Goal: Information Seeking & Learning: Learn about a topic

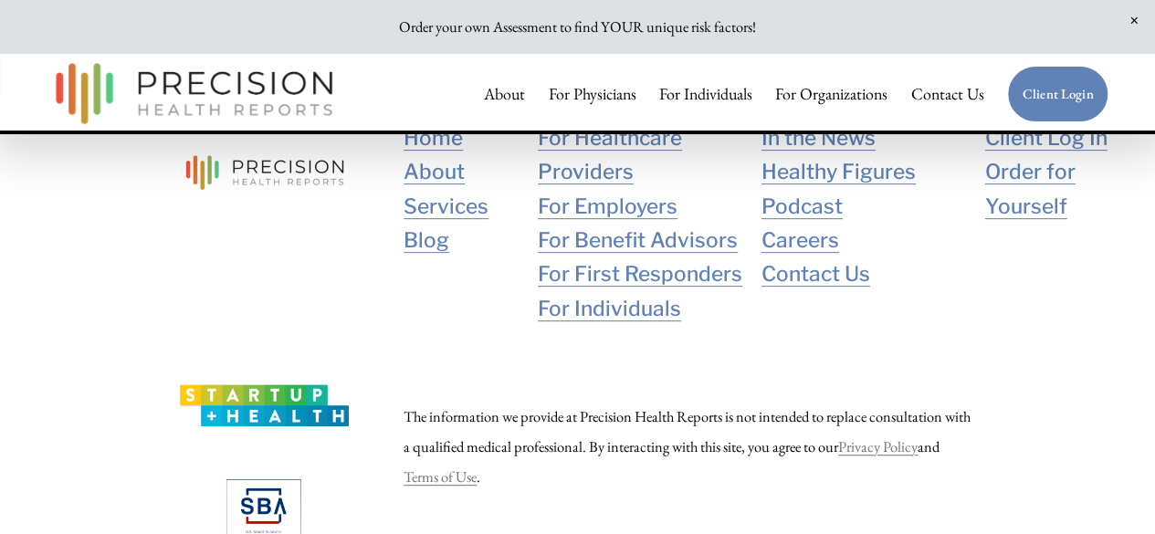
click at [723, 89] on link "For Individuals" at bounding box center [705, 94] width 93 height 37
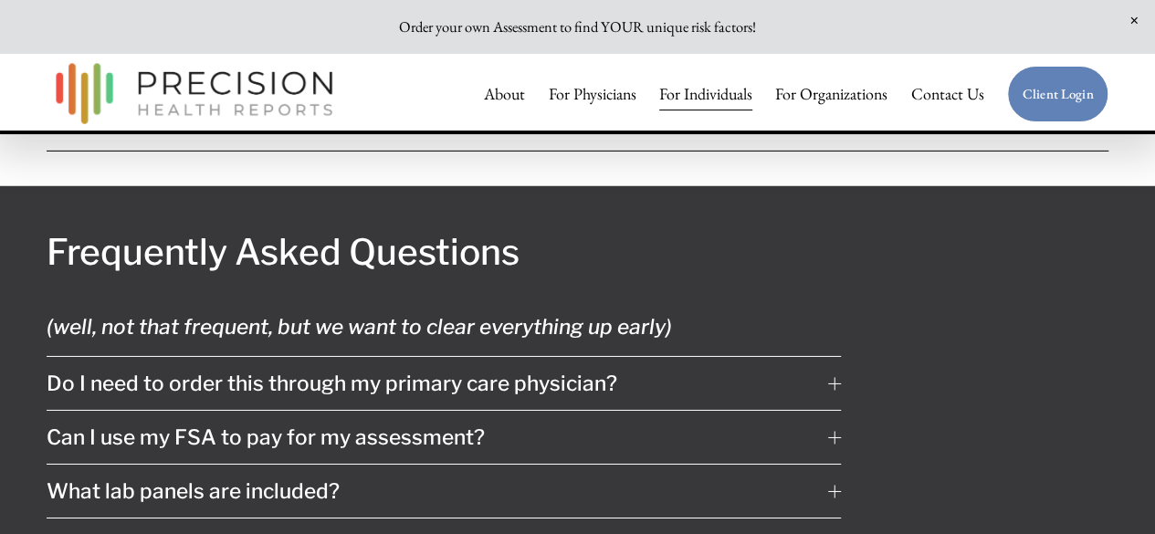
scroll to position [9781, 0]
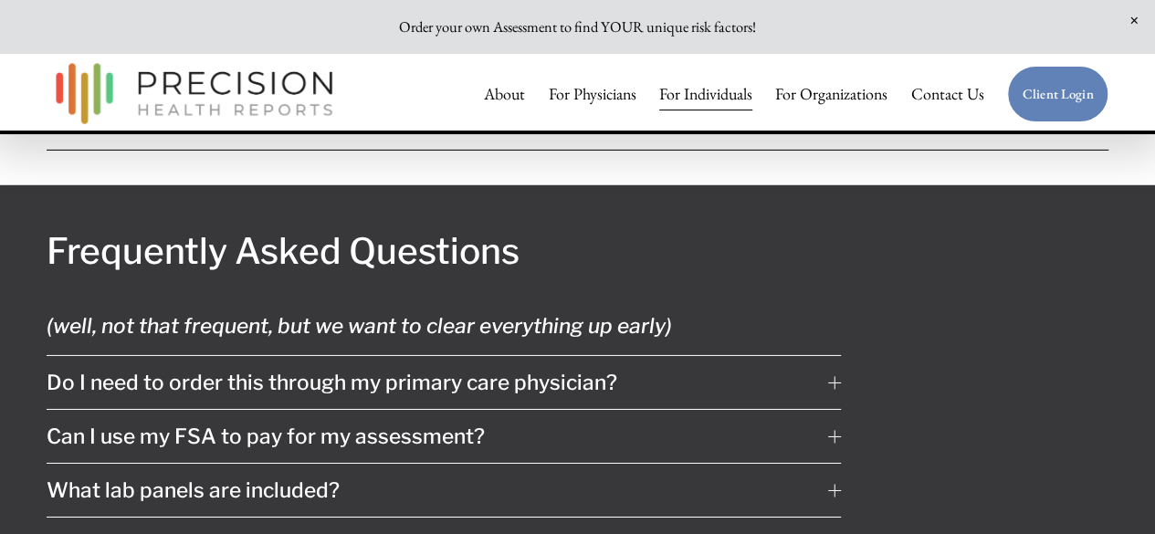
click at [544, 370] on span "Do I need to order this through my primary care physician?" at bounding box center [438, 383] width 782 height 26
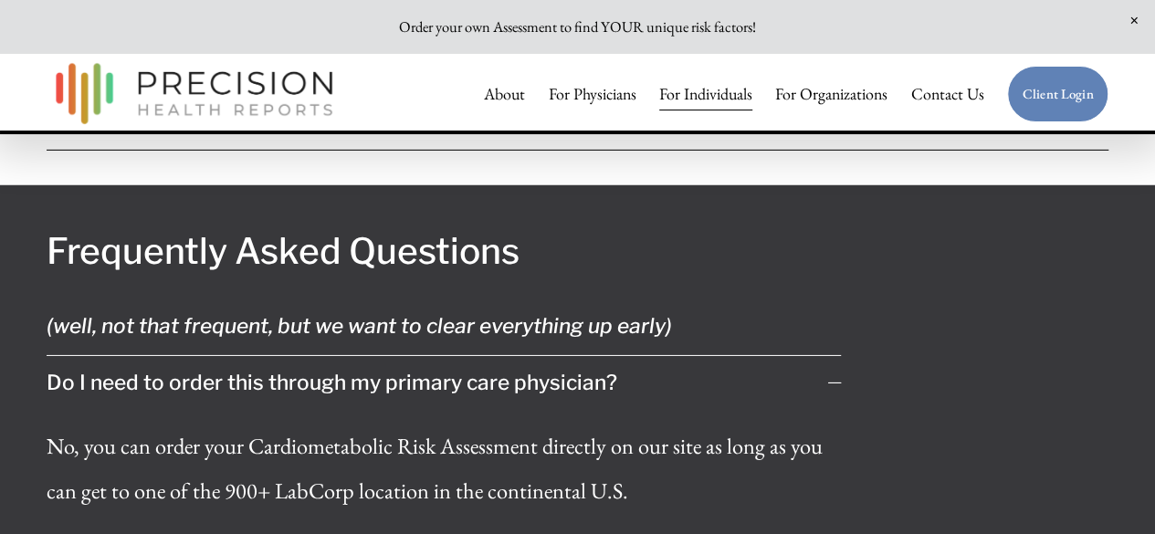
click at [544, 370] on span "Do I need to order this through my primary care physician?" at bounding box center [438, 383] width 782 height 26
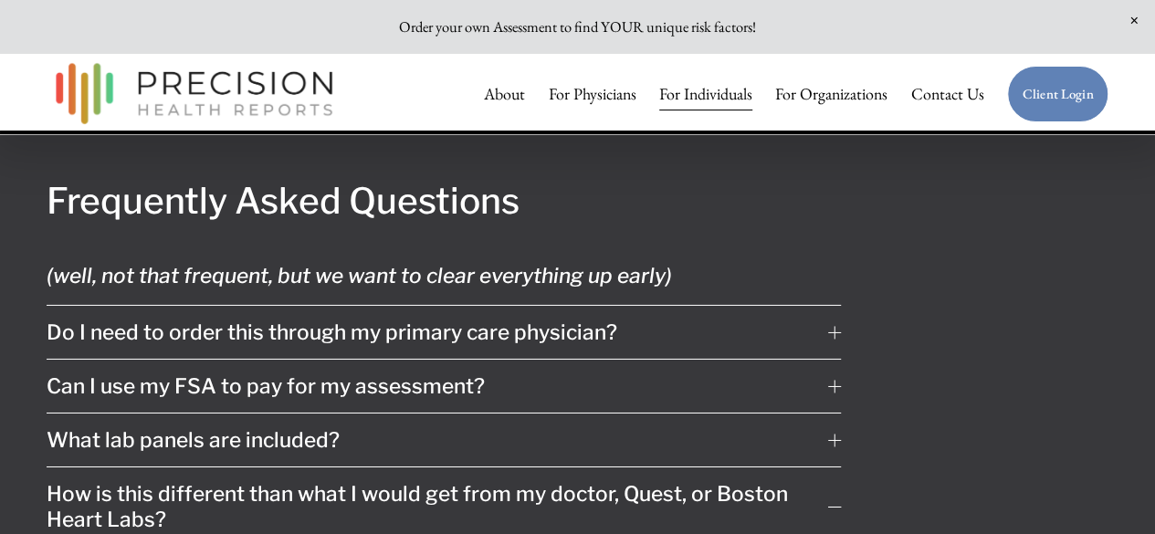
scroll to position [9830, 0]
click at [548, 428] on span "What lab panels are included?" at bounding box center [438, 441] width 782 height 26
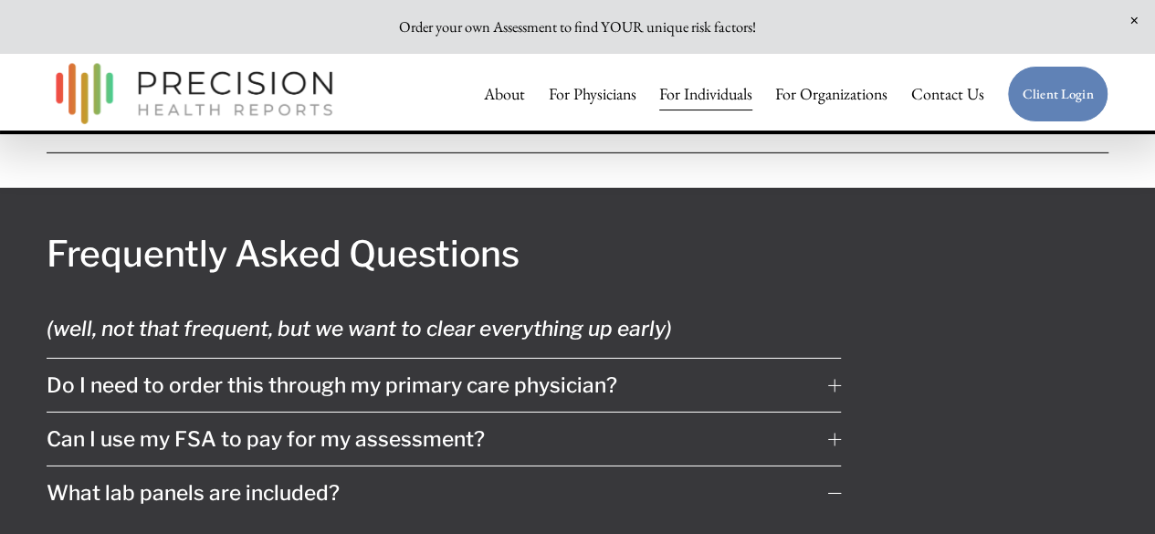
scroll to position [9777, 0]
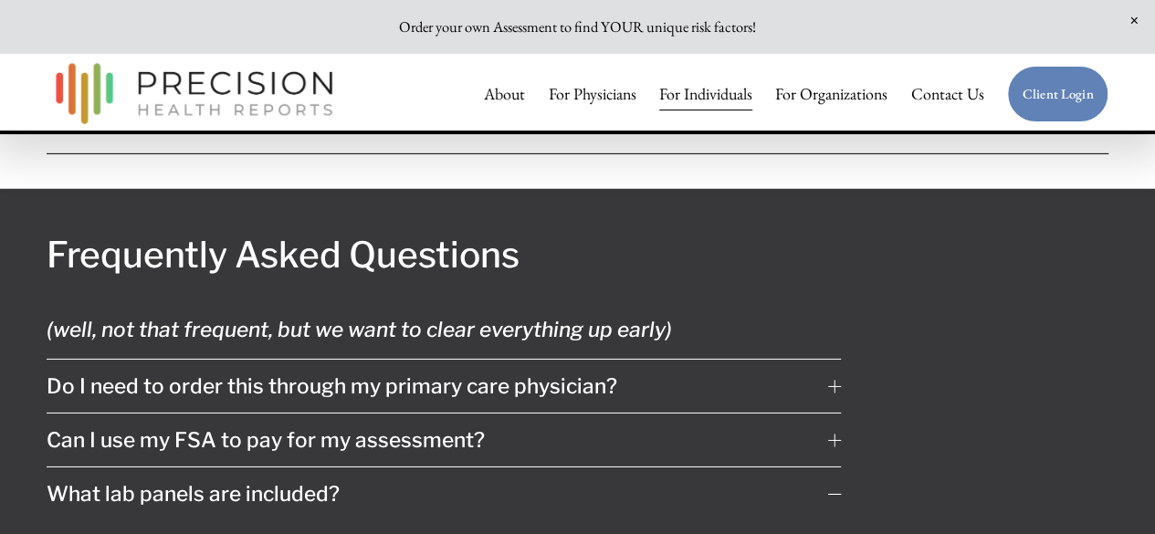
click at [548, 427] on span "Can I use my FSA to pay for my assessment?" at bounding box center [438, 440] width 782 height 26
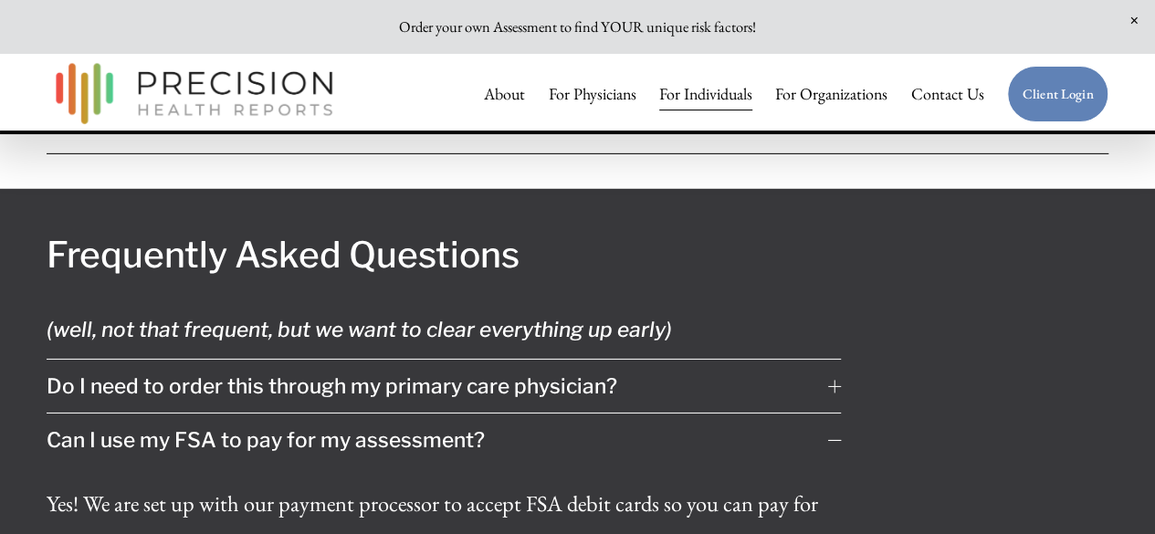
click at [549, 374] on span "Do I need to order this through my primary care physician?" at bounding box center [438, 387] width 782 height 26
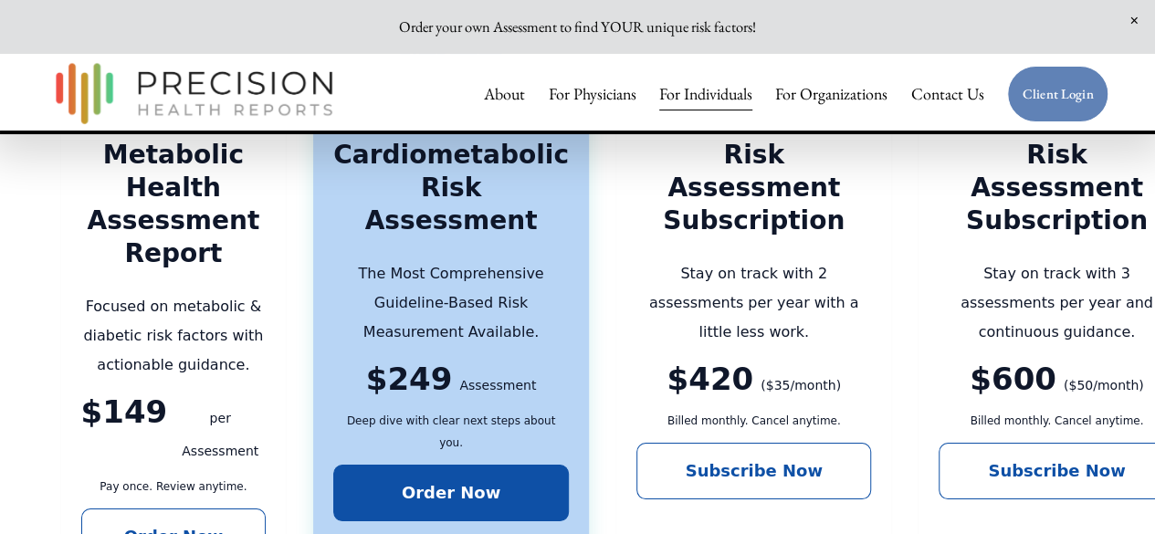
scroll to position [3246, 0]
click at [490, 92] on link "About" at bounding box center [504, 94] width 41 height 37
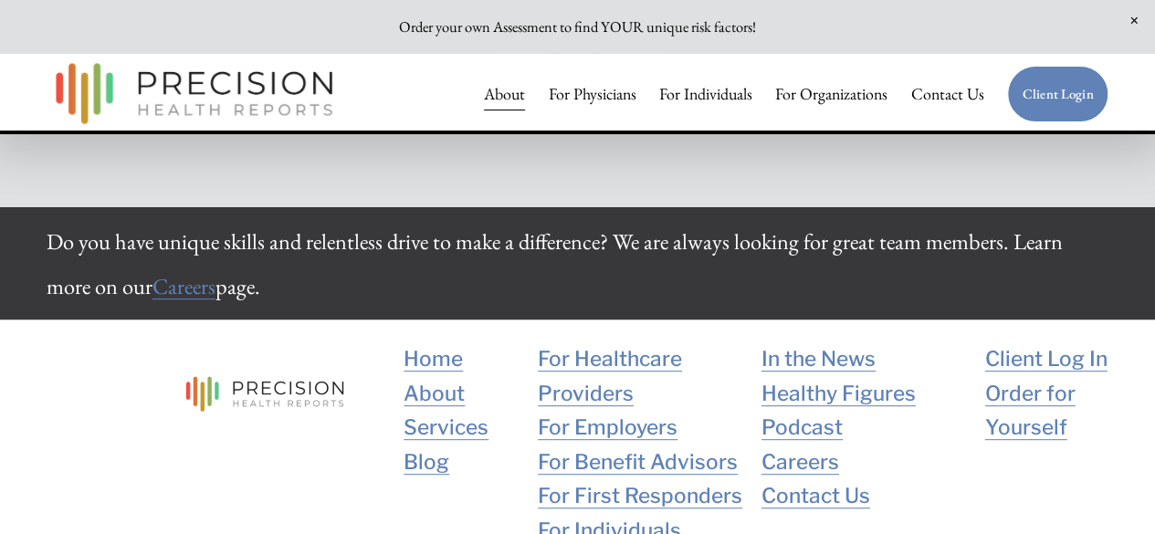
scroll to position [3642, 0]
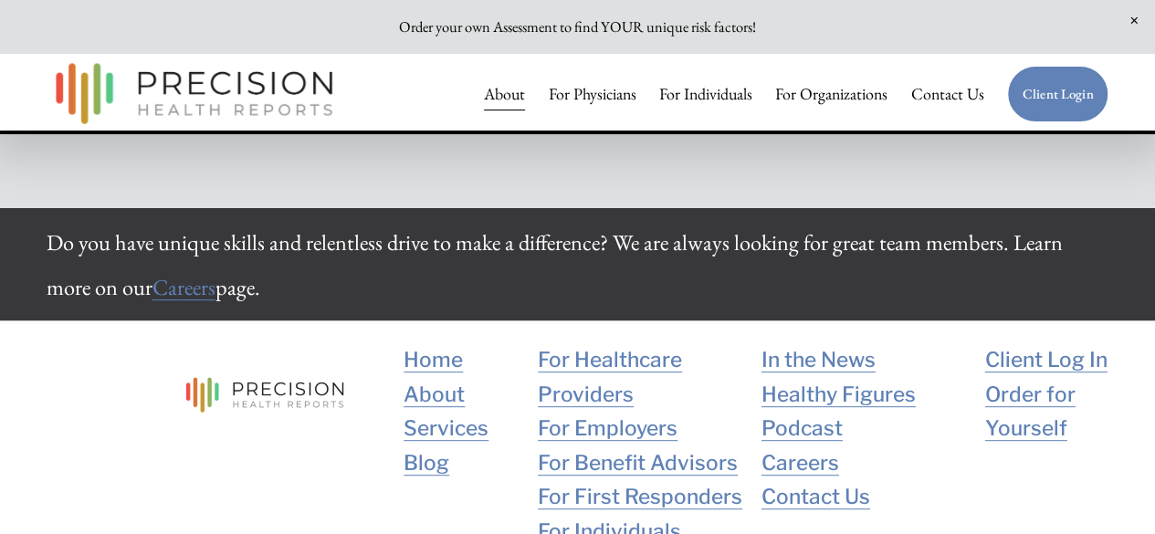
click at [778, 447] on link "Careers" at bounding box center [801, 464] width 78 height 34
